Goal: Information Seeking & Learning: Understand process/instructions

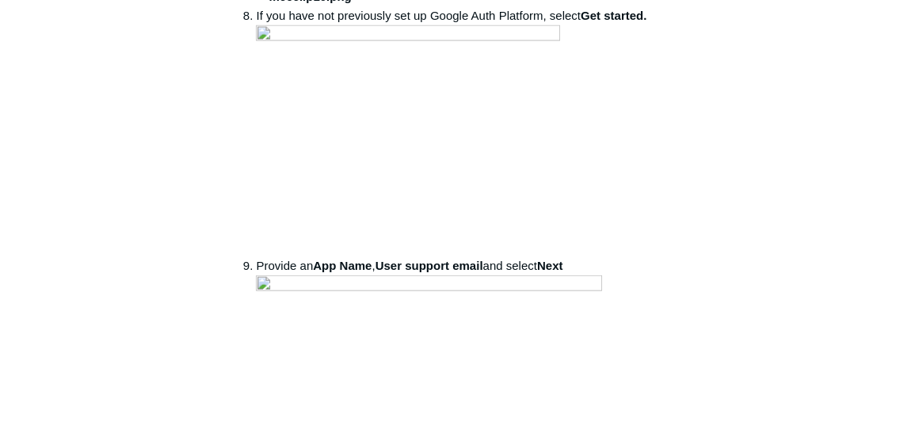
scroll to position [1727, 0]
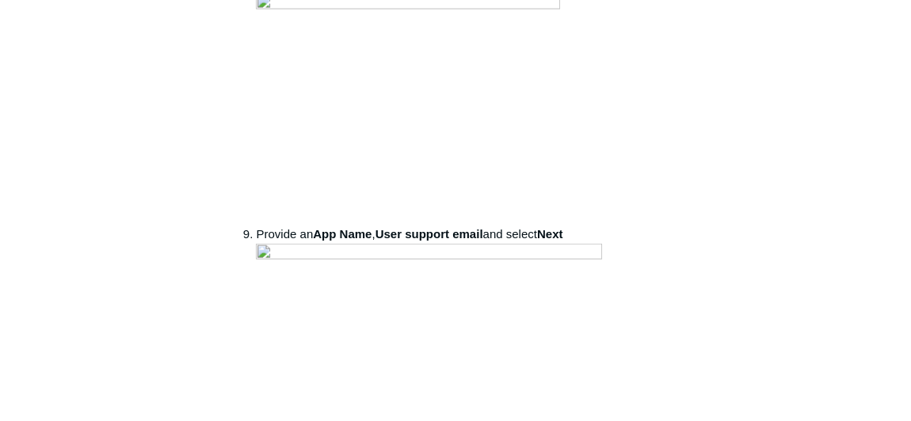
drag, startPoint x: 273, startPoint y: 171, endPoint x: 321, endPoint y: 212, distance: 63.5
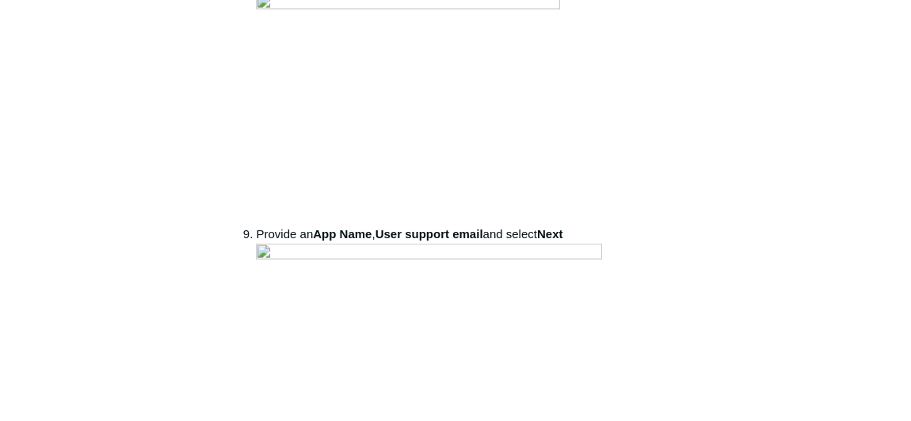
drag, startPoint x: 245, startPoint y: 165, endPoint x: 550, endPoint y: 221, distance: 309.8
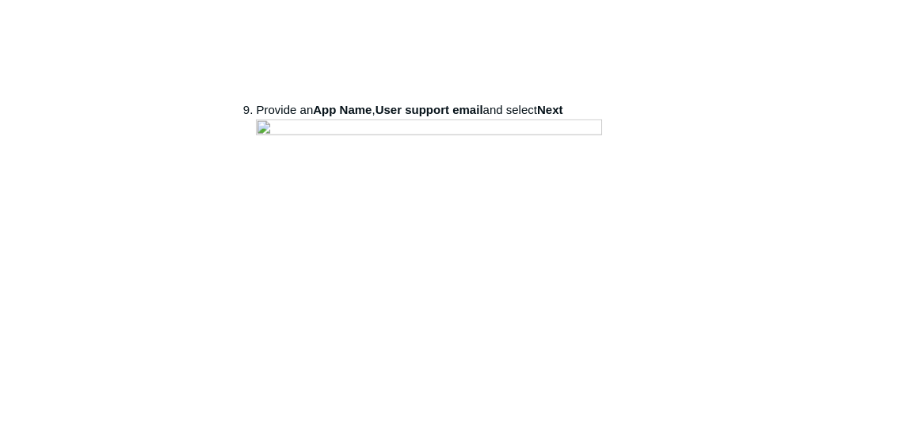
scroll to position [1871, 0]
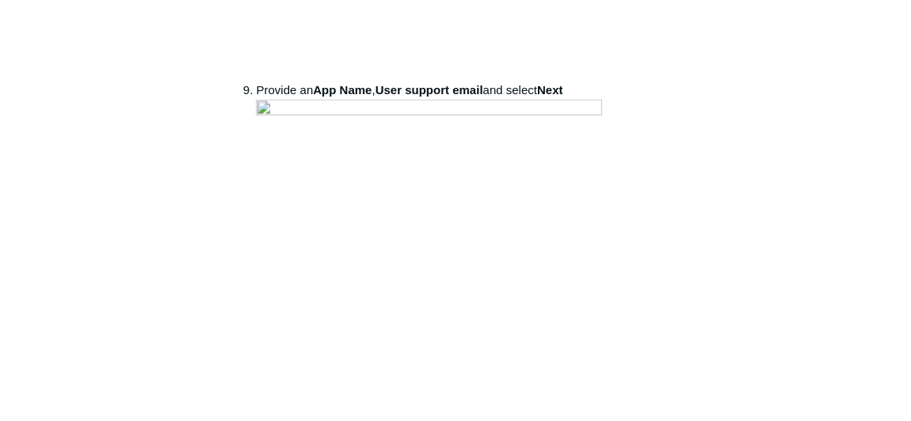
drag, startPoint x: 339, startPoint y: 113, endPoint x: 427, endPoint y: 112, distance: 87.9
copy strong "Admin SDK API"
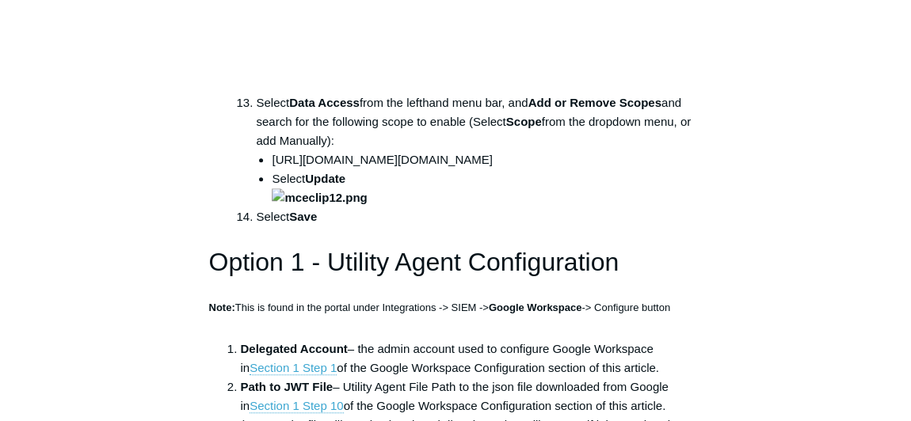
scroll to position [3599, 0]
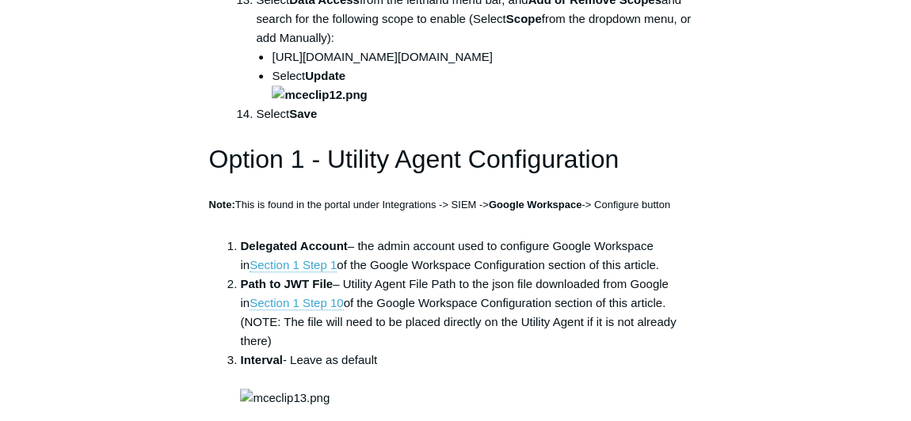
drag, startPoint x: 748, startPoint y: 420, endPoint x: 802, endPoint y: 169, distance: 255.9
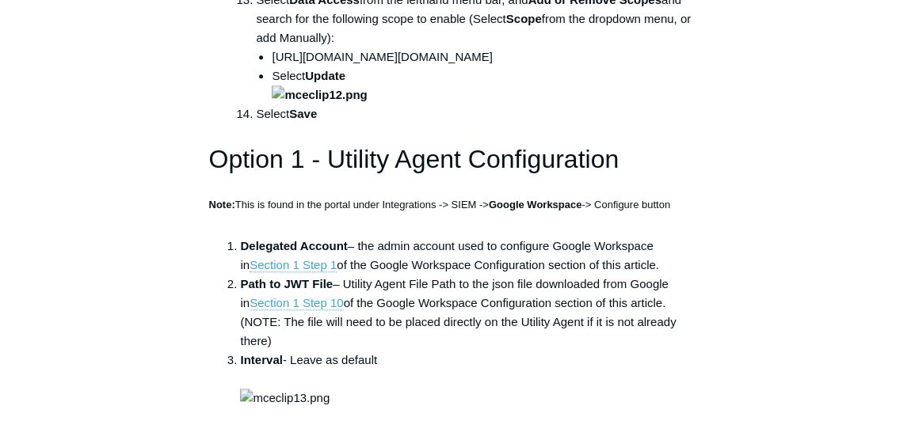
copy ul "[URL][DOMAIN_NAME][DOMAIN_NAME]"
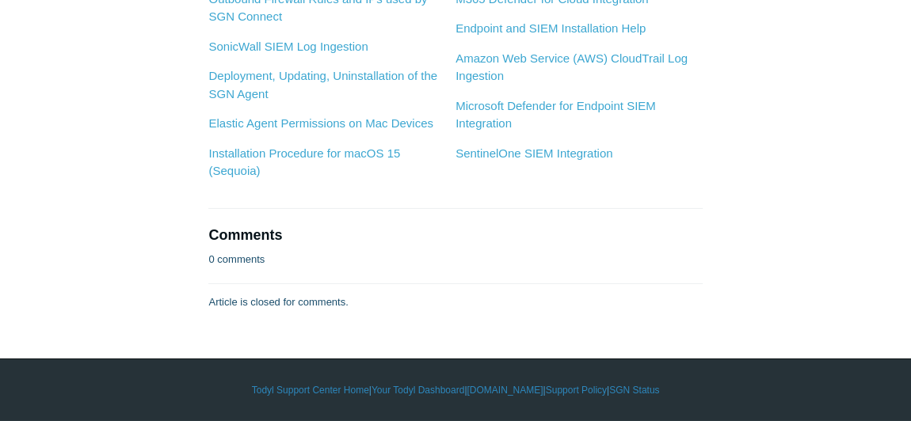
scroll to position [6622, 0]
copy ul "[URL][DOMAIN_NAME][DOMAIN_NAME]"
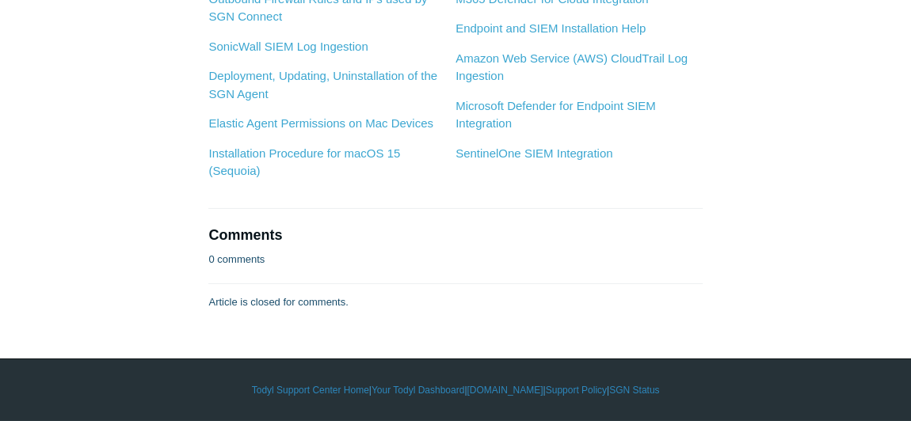
scroll to position [7630, 0]
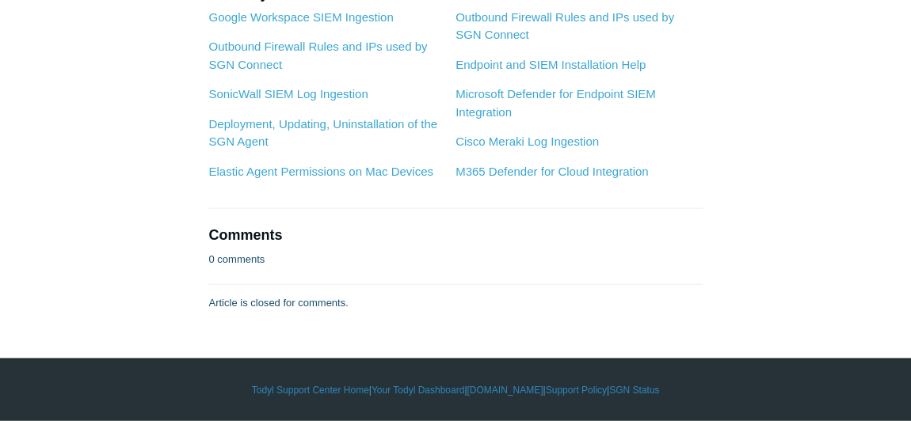
scroll to position [4463, 0]
copy li "Ubiquiti"
